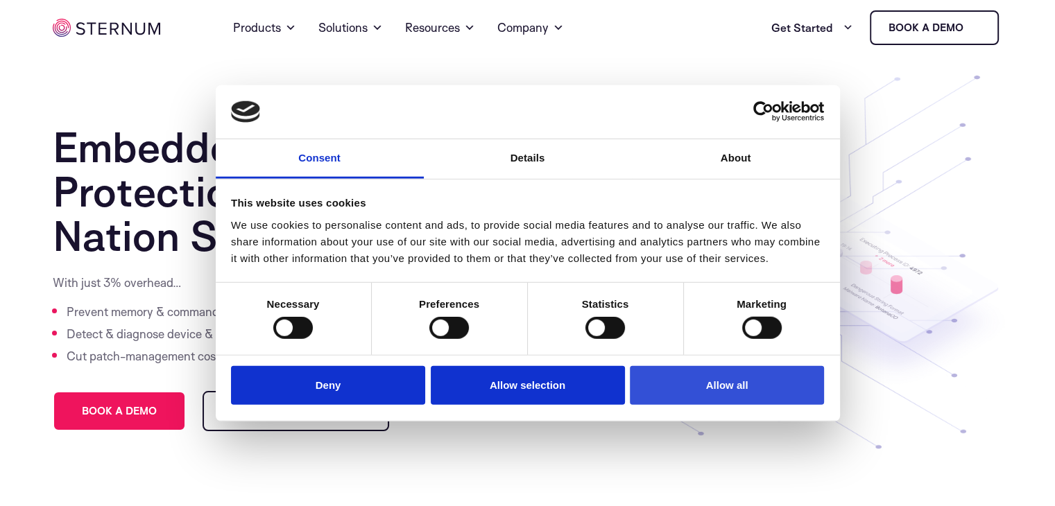
click at [691, 394] on button "Allow all" at bounding box center [727, 385] width 194 height 40
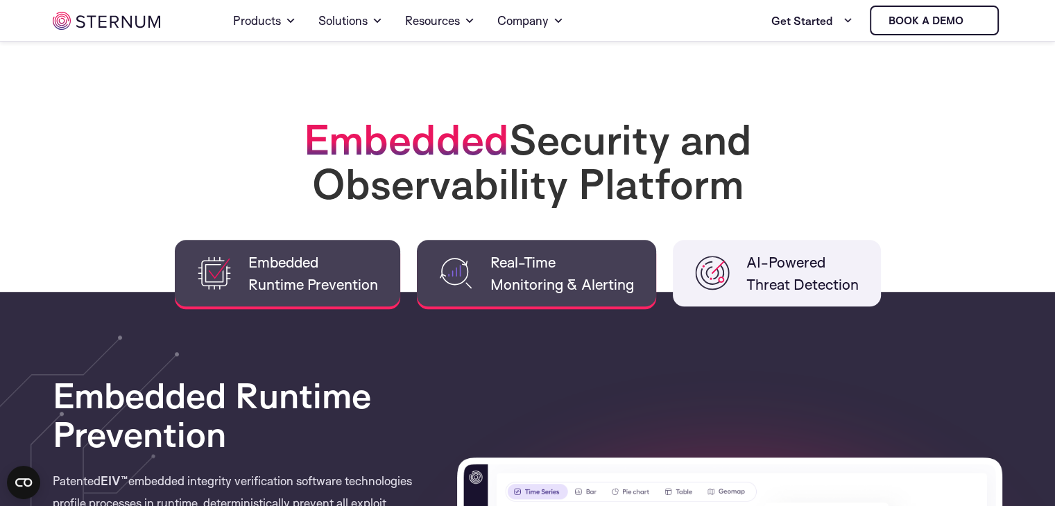
scroll to position [962, 0]
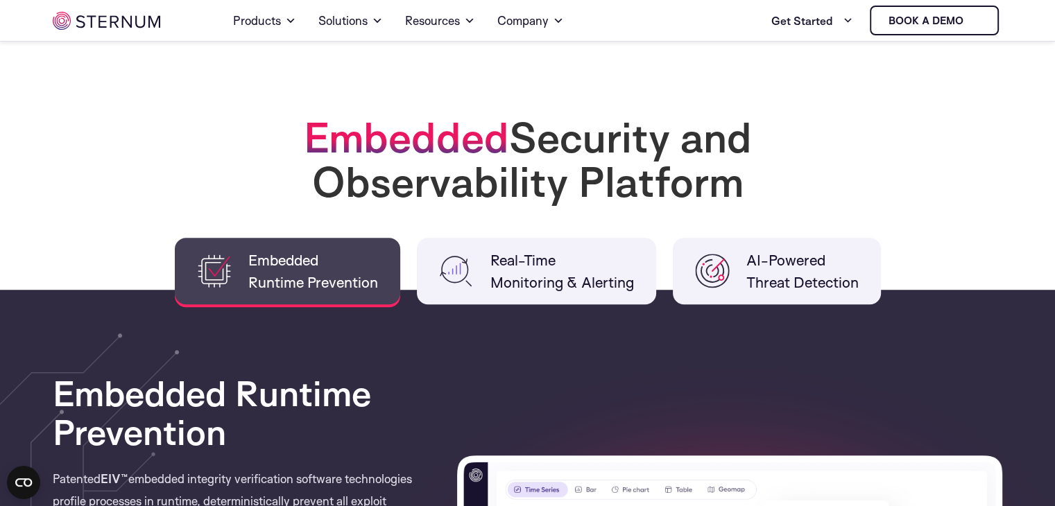
drag, startPoint x: 531, startPoint y: 261, endPoint x: 587, endPoint y: 356, distance: 109.8
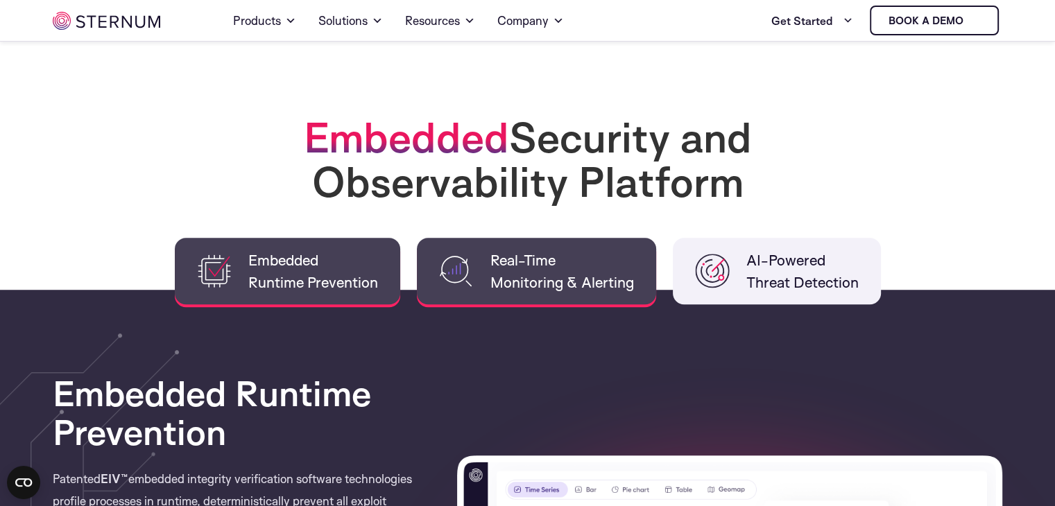
click at [561, 273] on span "Real-Time Monitoring & Alerting" at bounding box center [562, 271] width 144 height 44
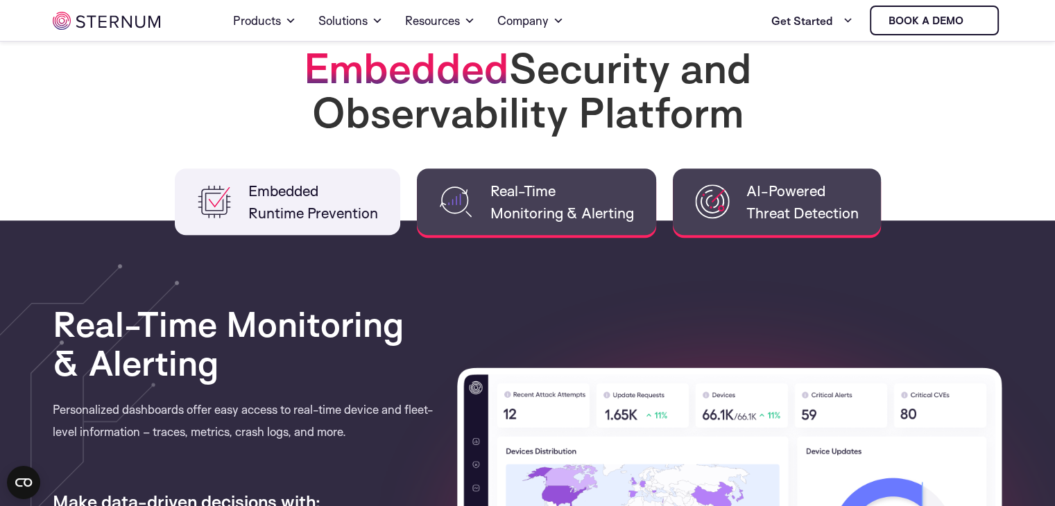
click at [803, 202] on span "AI-Powered Threat Detection" at bounding box center [802, 202] width 112 height 44
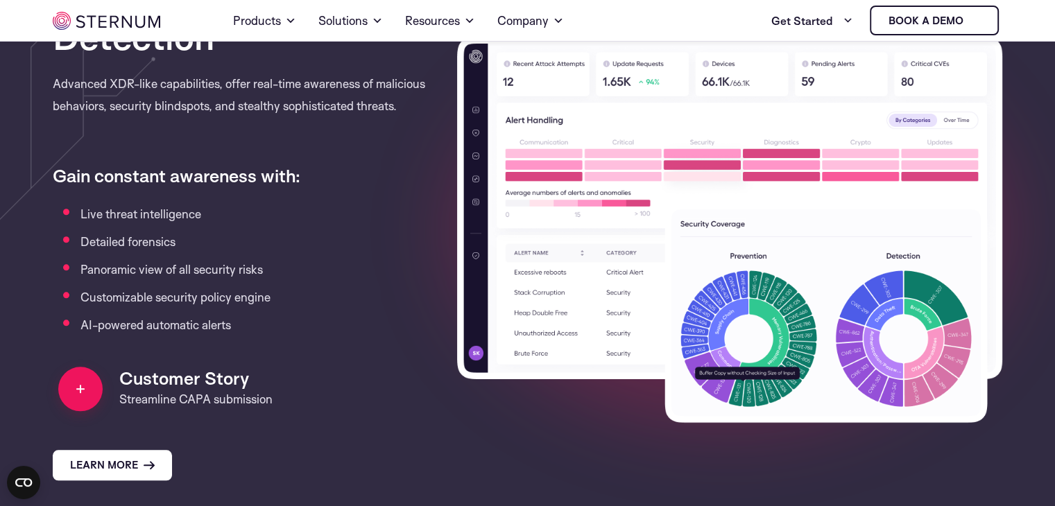
scroll to position [1447, 0]
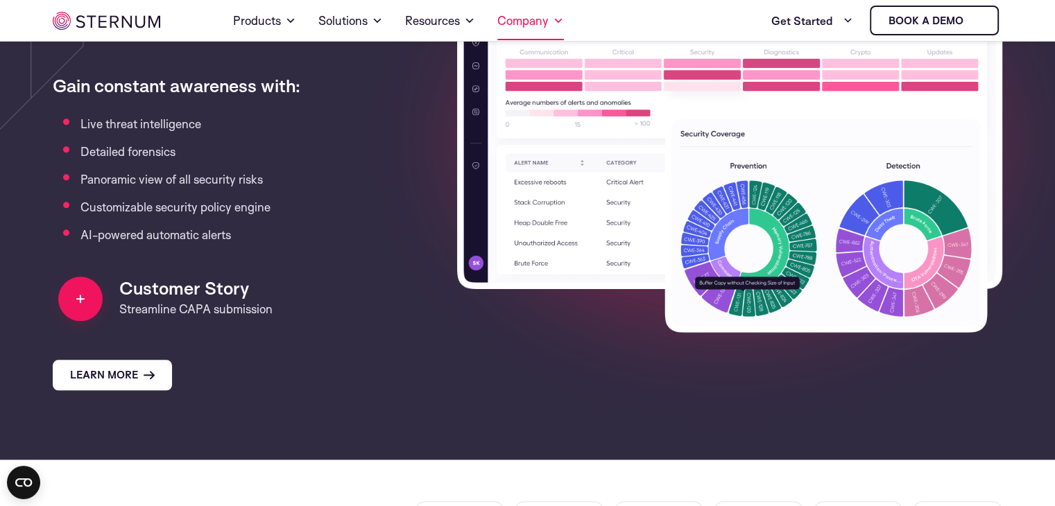
click at [552, 15] on link "Company" at bounding box center [530, 20] width 67 height 39
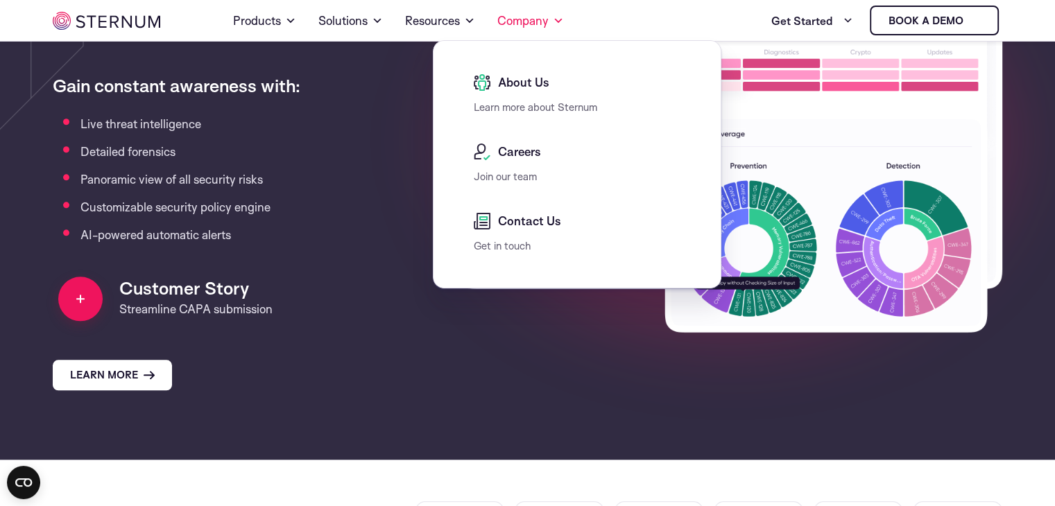
click at [511, 162] on div "Careers" at bounding box center [581, 156] width 214 height 25
click at [517, 152] on span "Careers" at bounding box center [517, 152] width 46 height 17
